Goal: Transaction & Acquisition: Purchase product/service

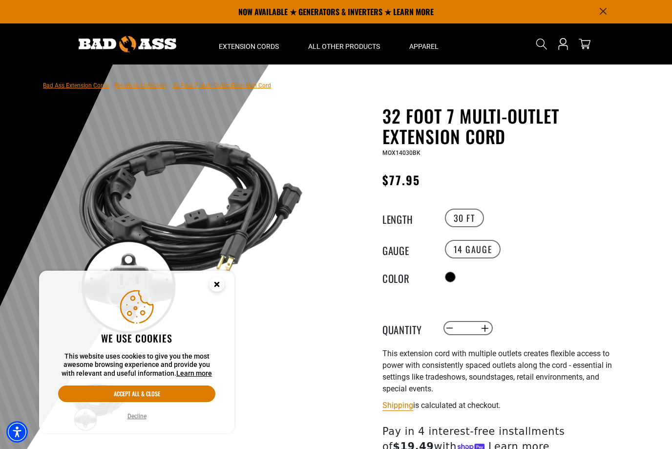
click at [454, 222] on label "30 FT" at bounding box center [464, 217] width 39 height 19
click at [215, 286] on icon "Close this option" at bounding box center [216, 283] width 3 height 3
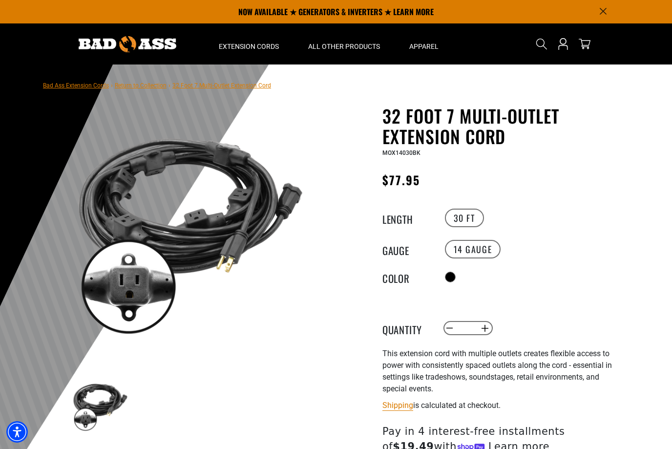
click at [544, 44] on use "Search" at bounding box center [541, 44] width 11 height 11
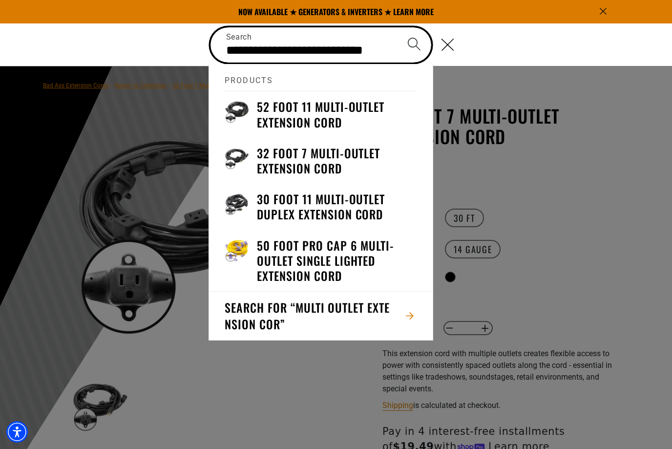
type input "**********"
click at [414, 44] on button "Search" at bounding box center [414, 44] width 34 height 34
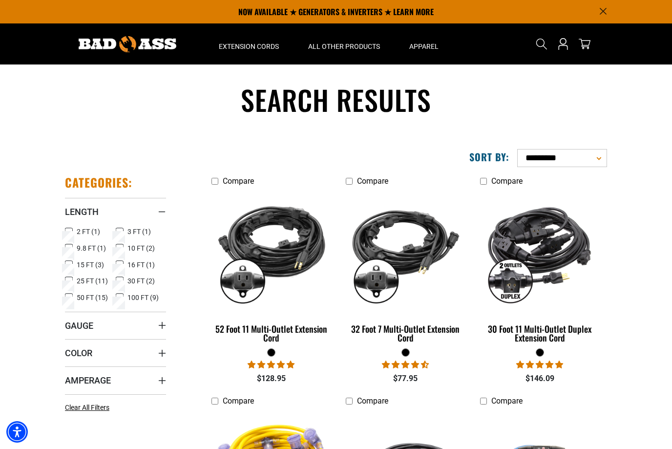
click at [369, 255] on img at bounding box center [405, 251] width 123 height 112
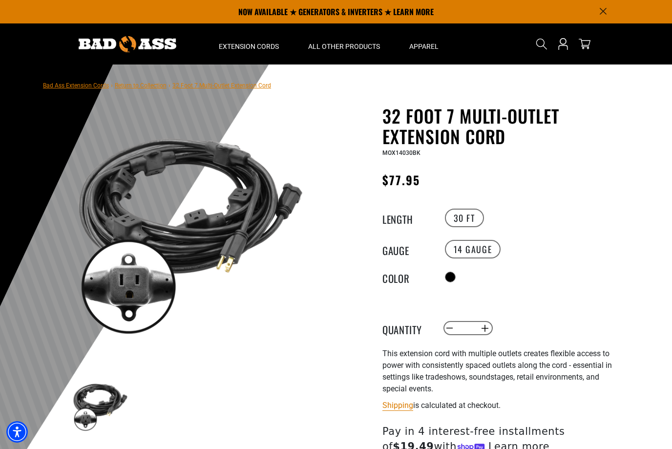
click at [461, 215] on label "30 FT" at bounding box center [464, 217] width 39 height 19
click at [453, 214] on label "30 FT" at bounding box center [464, 217] width 39 height 19
click at [449, 220] on label "30 FT" at bounding box center [464, 217] width 39 height 19
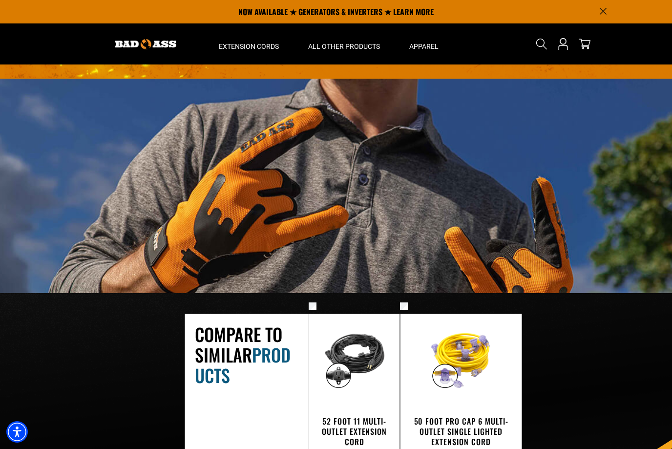
scroll to position [1233, 0]
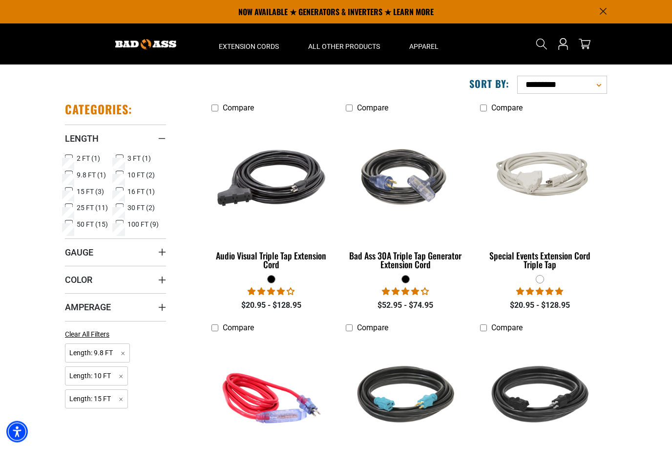
scroll to position [68, 0]
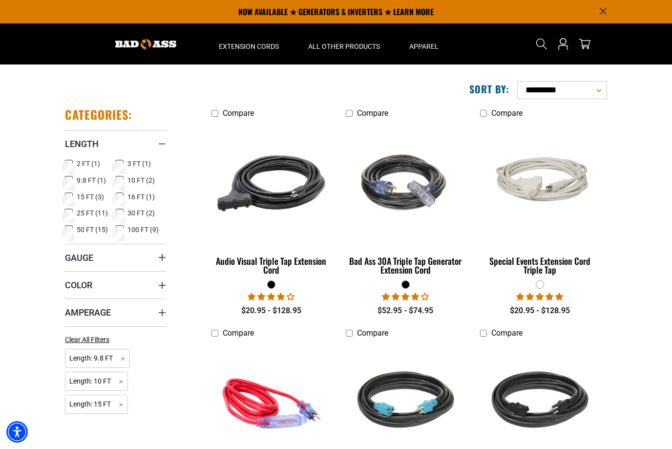
click at [15, 243] on section "**********" at bounding box center [336, 309] width 672 height 473
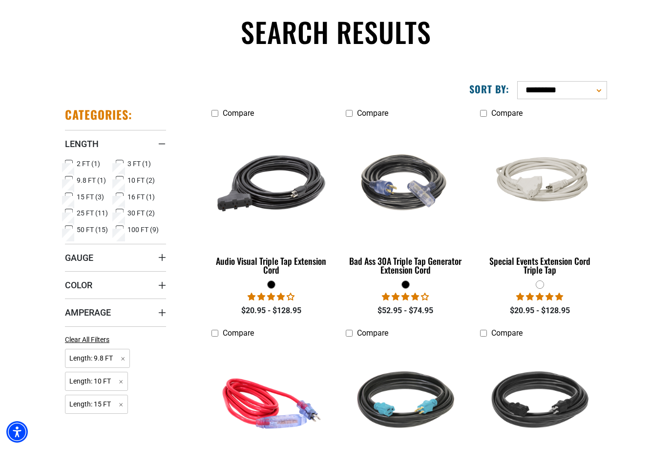
scroll to position [0, 0]
